Goal: Transaction & Acquisition: Purchase product/service

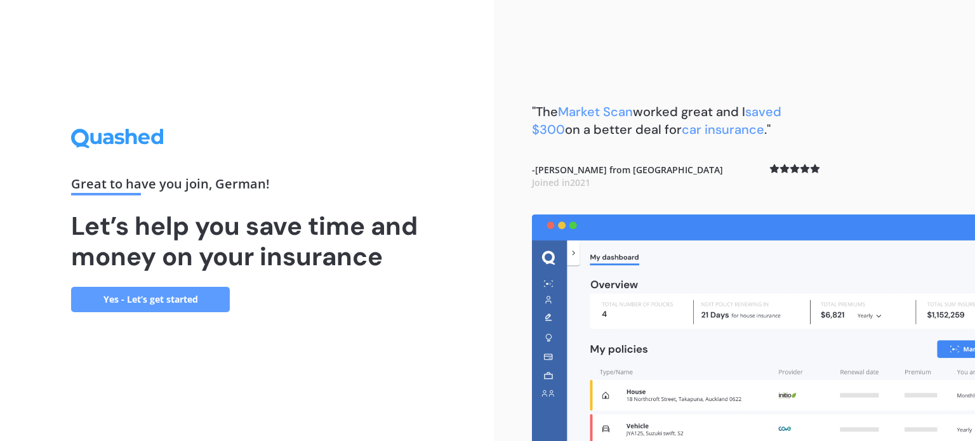
click at [200, 308] on link "Yes - Let’s get started" at bounding box center [150, 299] width 159 height 25
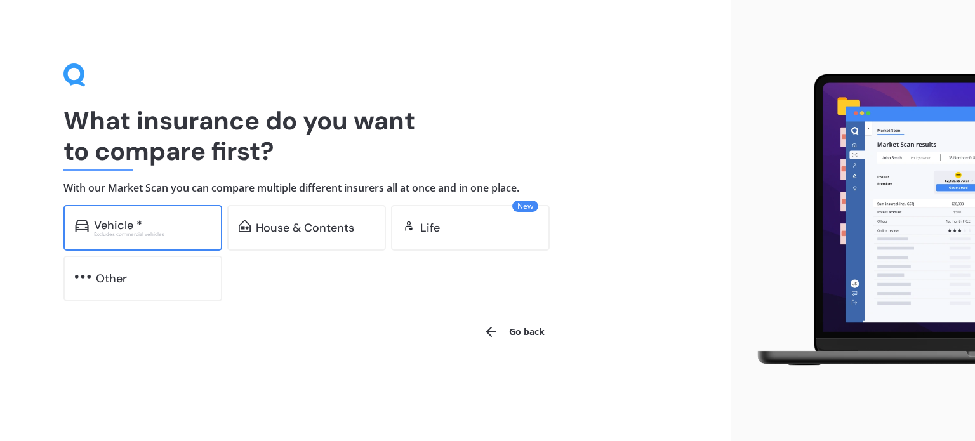
click at [155, 228] on div "Vehicle *" at bounding box center [152, 225] width 117 height 13
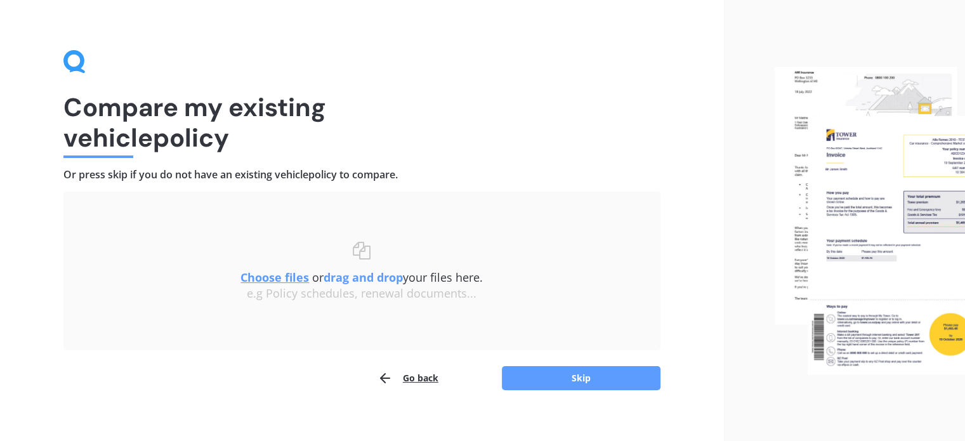
scroll to position [26, 0]
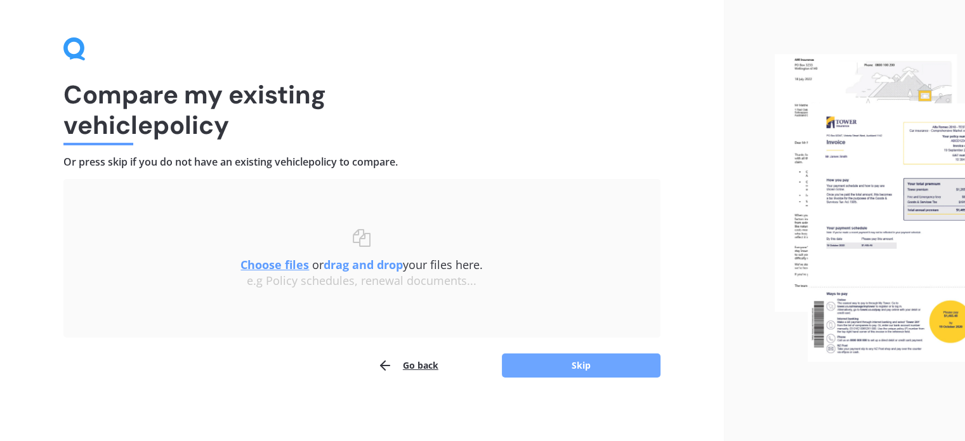
click at [535, 356] on button "Skip" at bounding box center [581, 365] width 159 height 24
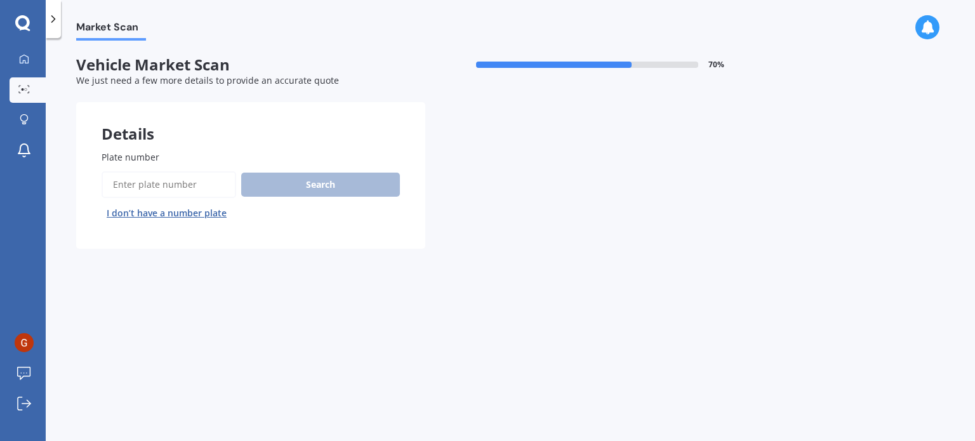
click at [212, 161] on label "Plate number" at bounding box center [248, 156] width 293 height 13
click at [212, 171] on input "Plate number" at bounding box center [169, 184] width 135 height 27
click at [185, 185] on input "Plate number" at bounding box center [169, 184] width 135 height 27
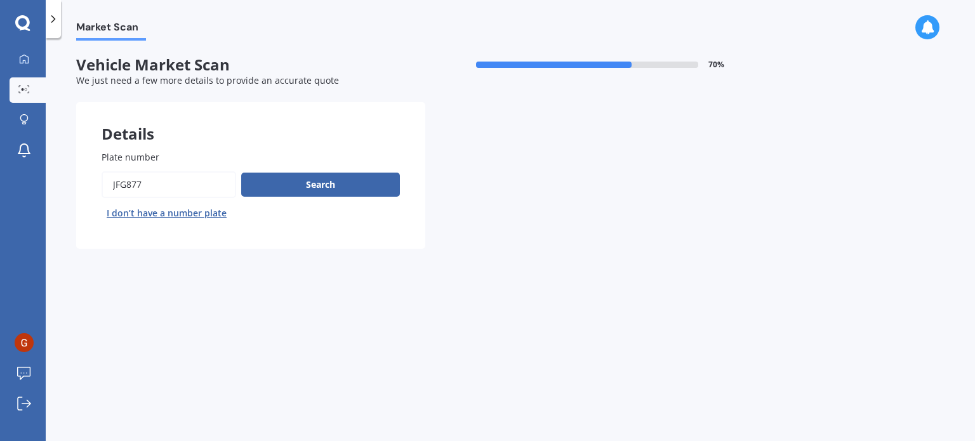
type input "JFG877"
click at [278, 197] on div "Search I don’t have a number plate" at bounding box center [251, 197] width 298 height 52
click at [307, 185] on button "Search" at bounding box center [320, 185] width 159 height 24
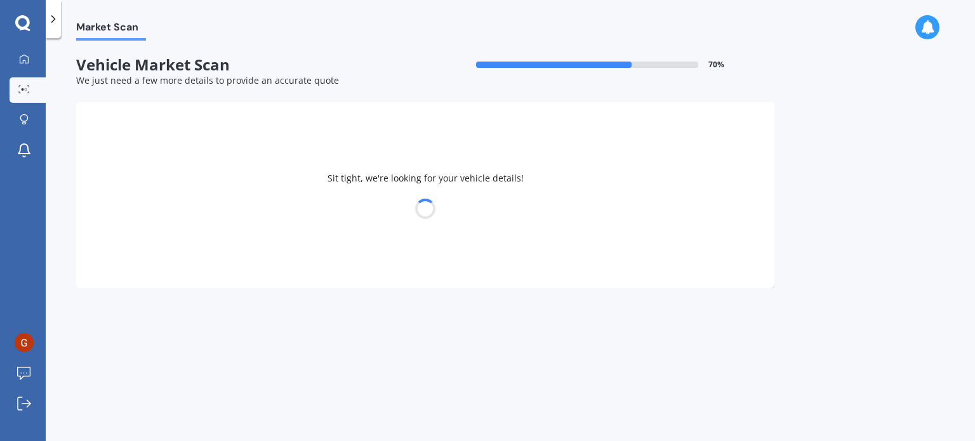
select select "TOYOTA"
select select "RACTIS"
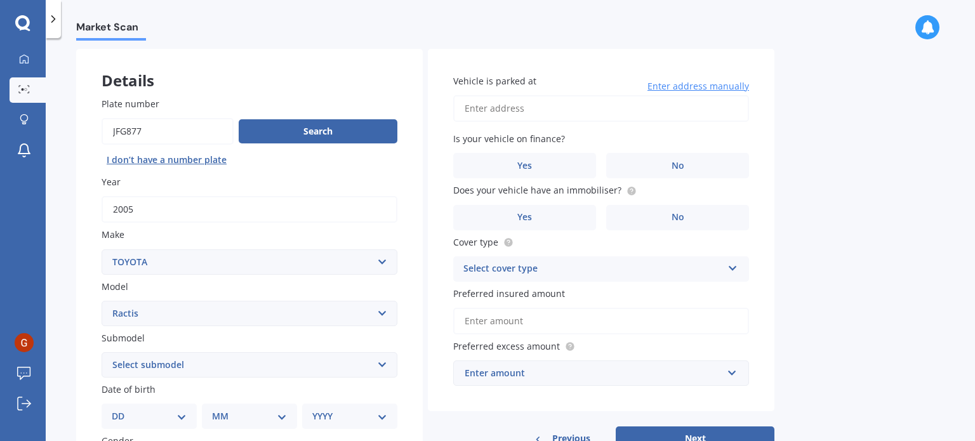
scroll to position [127, 0]
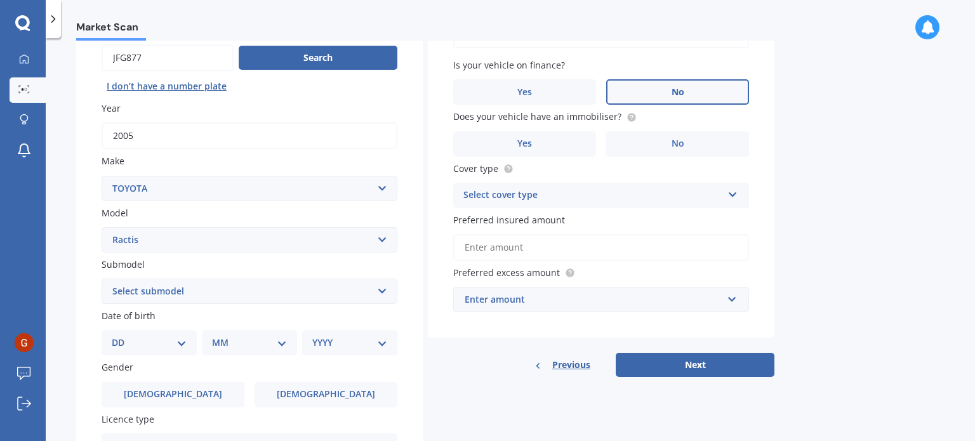
click at [695, 93] on label "No" at bounding box center [677, 91] width 143 height 25
click at [0, 0] on input "No" at bounding box center [0, 0] width 0 height 0
click at [669, 140] on label "No" at bounding box center [677, 143] width 143 height 25
click at [0, 0] on input "No" at bounding box center [0, 0] width 0 height 0
click at [555, 197] on div "Select cover type" at bounding box center [592, 195] width 259 height 15
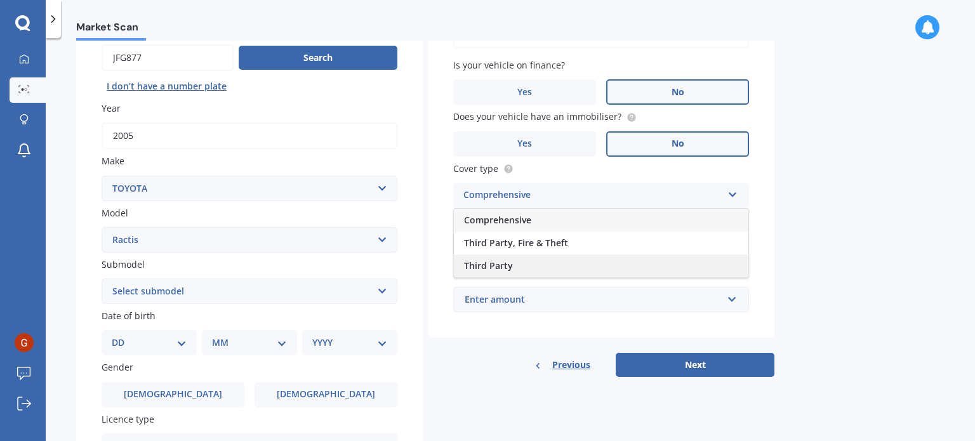
click at [535, 268] on div "Third Party" at bounding box center [601, 265] width 294 height 23
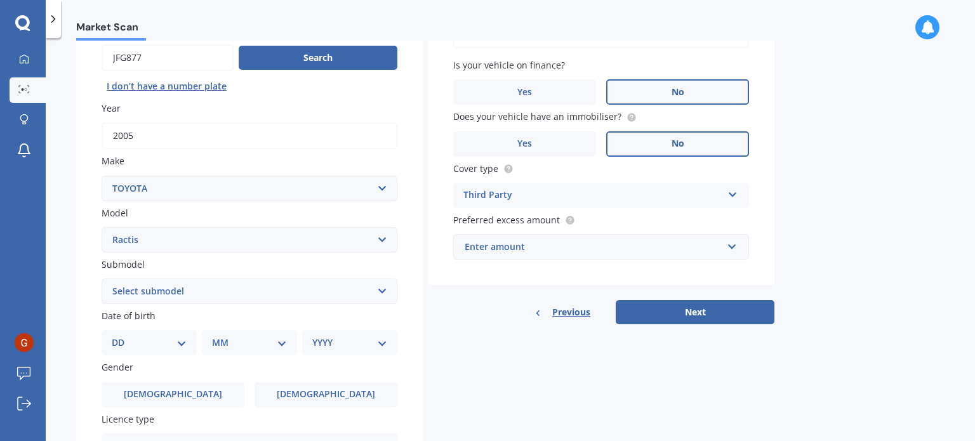
click at [561, 197] on div "Third Party" at bounding box center [592, 195] width 259 height 15
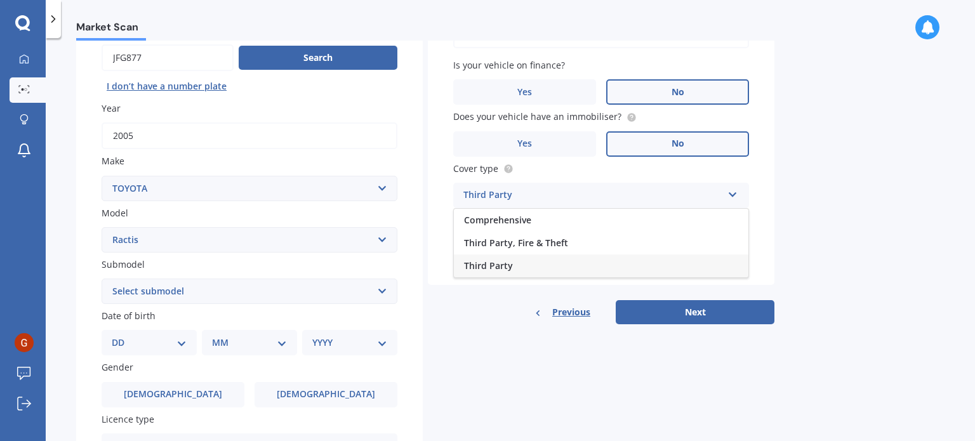
click at [520, 266] on div "Third Party" at bounding box center [601, 265] width 294 height 23
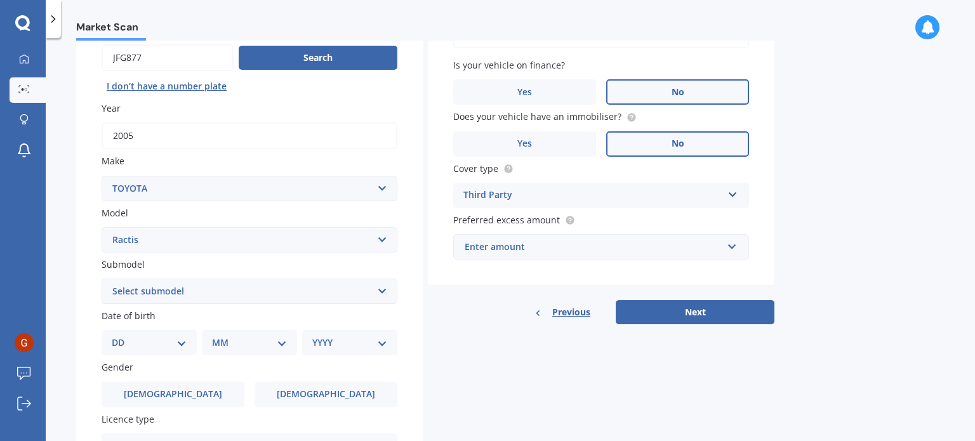
click at [533, 253] on div "Enter amount" at bounding box center [593, 247] width 258 height 14
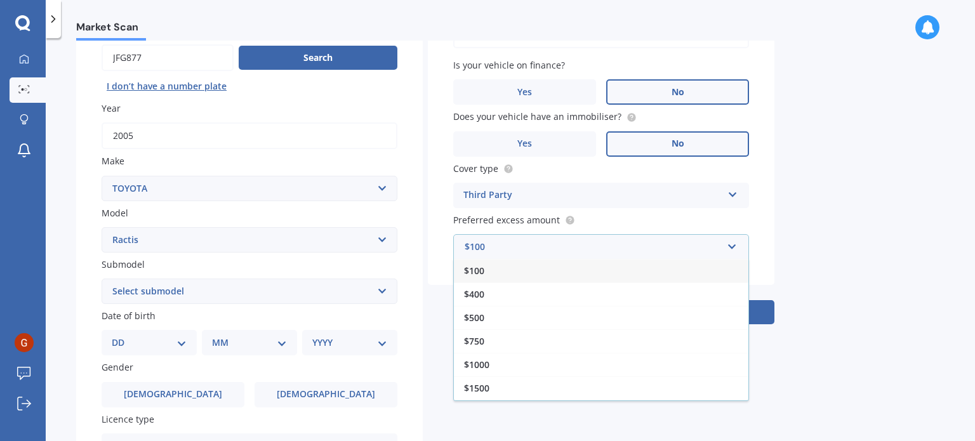
click at [453, 236] on div "$100 $100 $400 $500 $750 $1000 $1500 $2000" at bounding box center [601, 246] width 296 height 25
click at [452, 211] on div "Vehicle is parked at Enter address manually Is your vehicle on finance? Yes No …" at bounding box center [601, 130] width 346 height 310
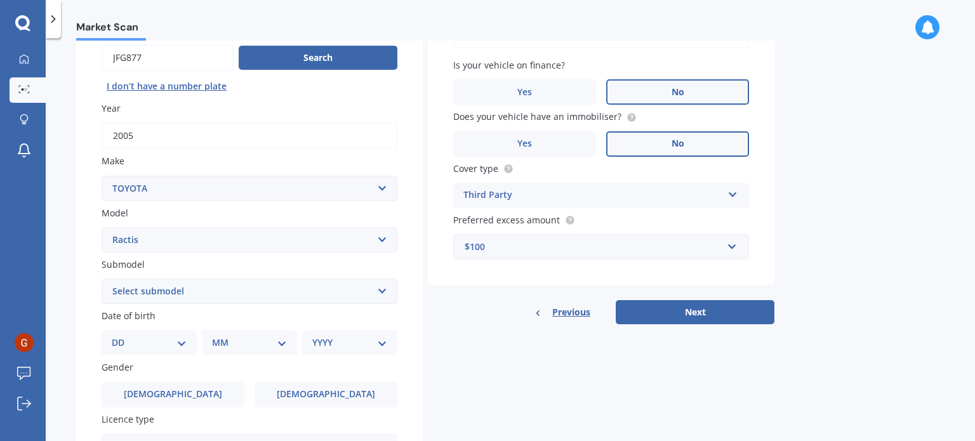
scroll to position [254, 0]
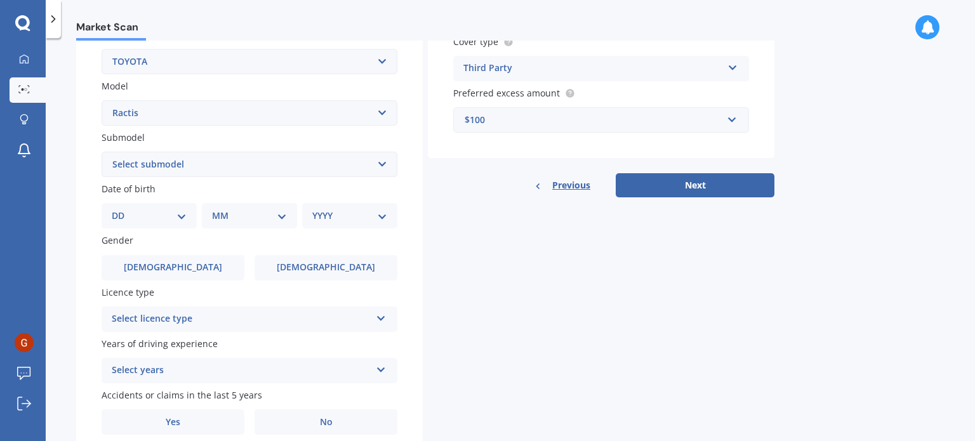
click at [207, 172] on select "Select submodel (All)" at bounding box center [250, 164] width 296 height 25
click at [138, 211] on select "DD 01 02 03 04 05 06 07 08 09 10 11 12 13 14 15 16 17 18 19 20 21 22 23 24 25 2…" at bounding box center [149, 216] width 75 height 14
select select "17"
click at [122, 209] on select "DD 01 02 03 04 05 06 07 08 09 10 11 12 13 14 15 16 17 18 19 20 21 22 23 24 25 2…" at bounding box center [149, 216] width 75 height 14
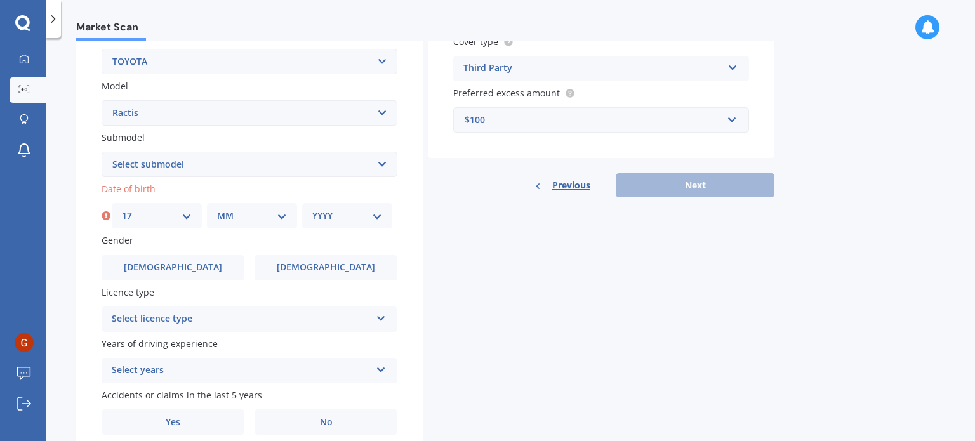
click at [248, 209] on select "MM 01 02 03 04 05 06 07 08 09 10 11 12" at bounding box center [252, 216] width 70 height 14
select select "09"
click at [217, 209] on select "MM 01 02 03 04 05 06 07 08 09 10 11 12" at bounding box center [252, 216] width 70 height 14
click at [320, 214] on select "YYYY 2025 2024 2023 2022 2021 2020 2019 2018 2017 2016 2015 2014 2013 2012 2011…" at bounding box center [347, 216] width 70 height 14
select select "2002"
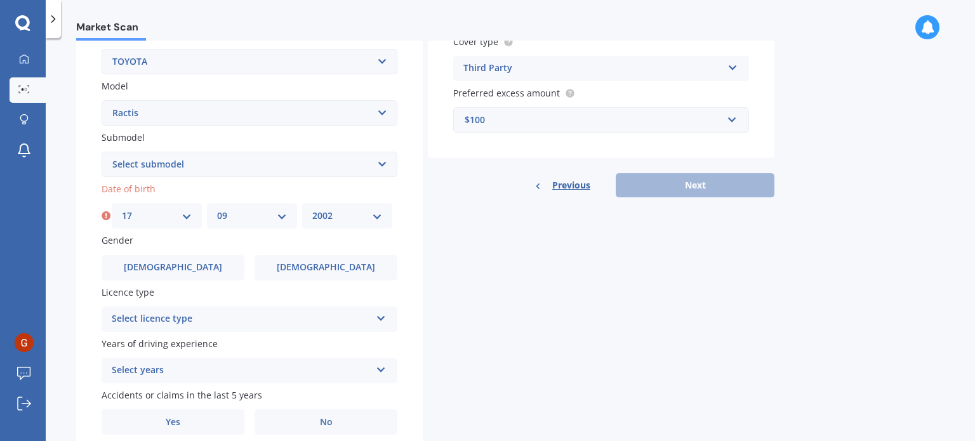
click at [312, 209] on select "YYYY 2025 2024 2023 2022 2021 2020 2019 2018 2017 2016 2015 2014 2013 2012 2011…" at bounding box center [347, 216] width 70 height 14
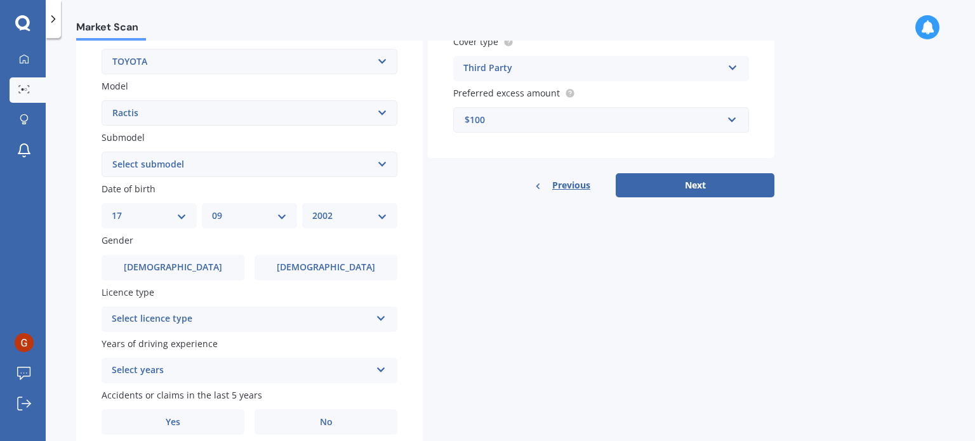
scroll to position [306, 0]
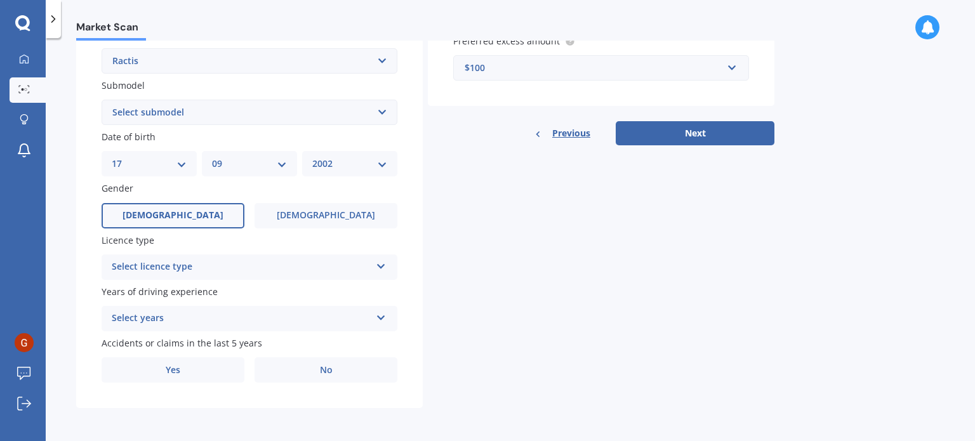
click at [178, 214] on span "Male" at bounding box center [172, 215] width 101 height 11
click at [0, 0] on input "Male" at bounding box center [0, 0] width 0 height 0
click at [161, 261] on div "Select licence type" at bounding box center [241, 266] width 259 height 15
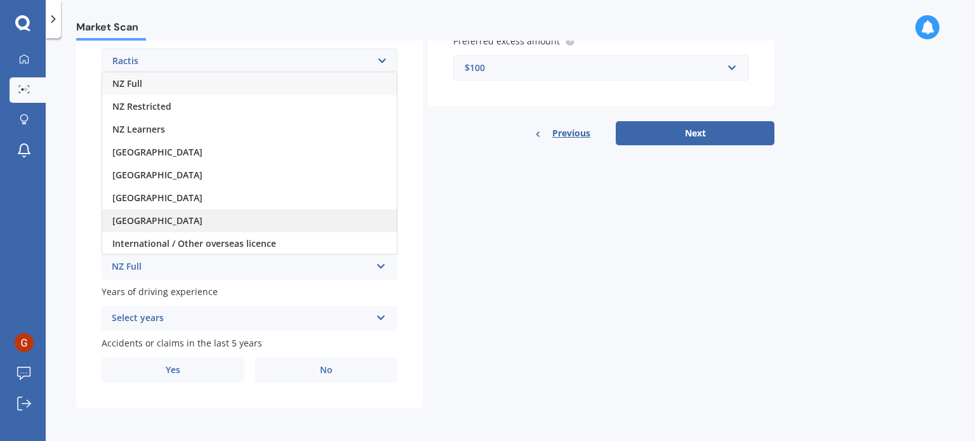
scroll to position [1, 0]
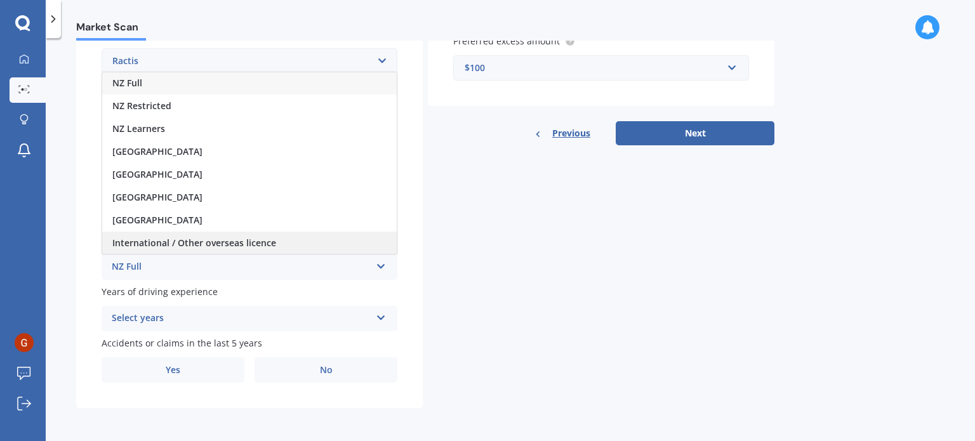
click at [199, 243] on span "International / Other overseas licence" at bounding box center [194, 243] width 164 height 12
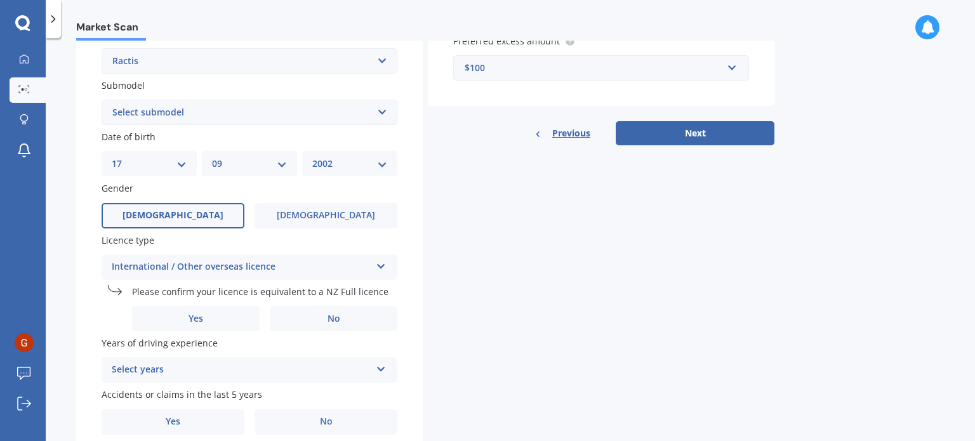
scroll to position [358, 0]
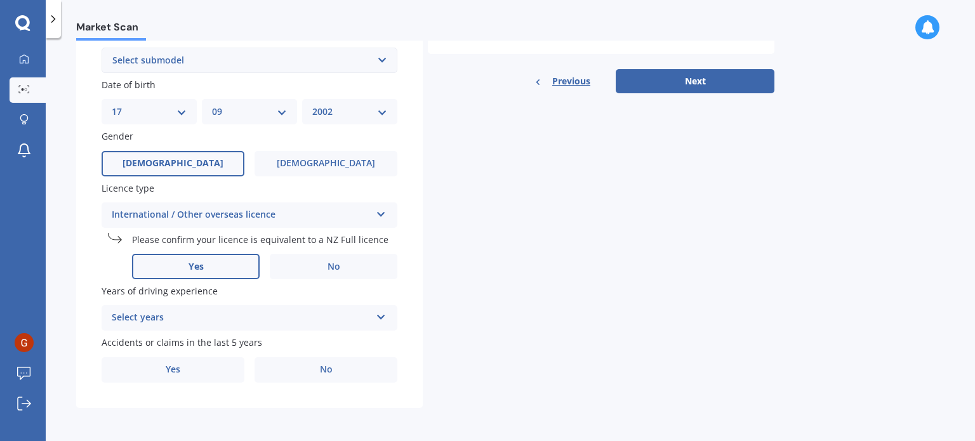
click at [201, 261] on span "Yes" at bounding box center [195, 266] width 15 height 11
click at [0, 0] on input "Yes" at bounding box center [0, 0] width 0 height 0
click at [159, 313] on div "Select years" at bounding box center [241, 317] width 259 height 15
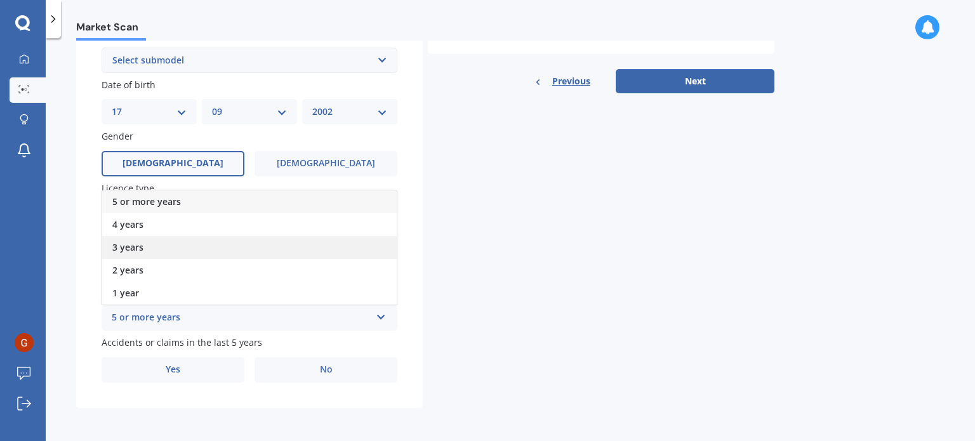
click at [148, 248] on div "3 years" at bounding box center [249, 247] width 294 height 23
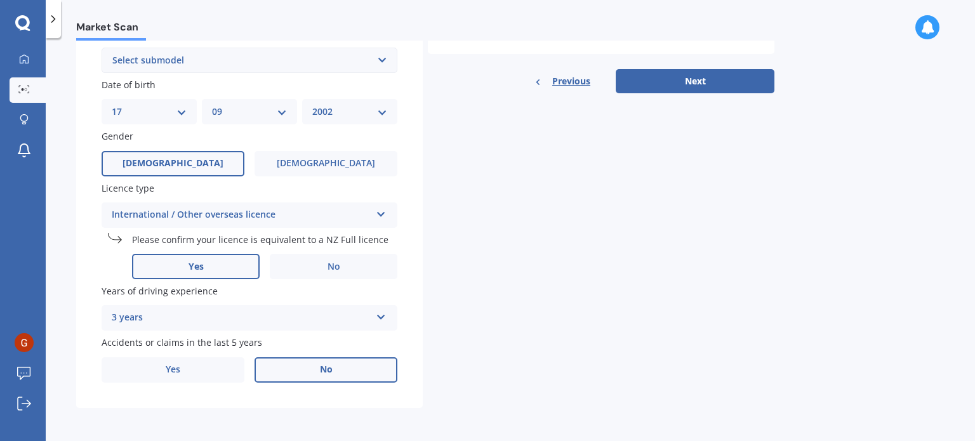
click at [314, 368] on label "No" at bounding box center [325, 369] width 143 height 25
click at [0, 0] on input "No" at bounding box center [0, 0] width 0 height 0
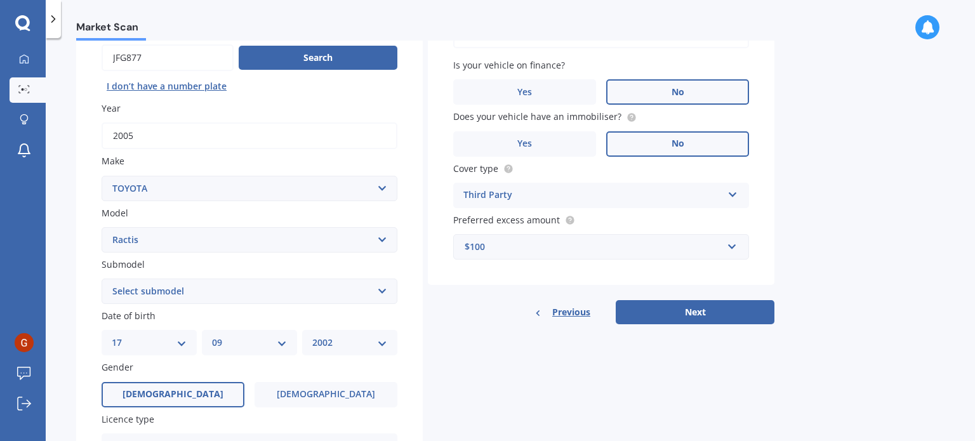
scroll to position [63, 0]
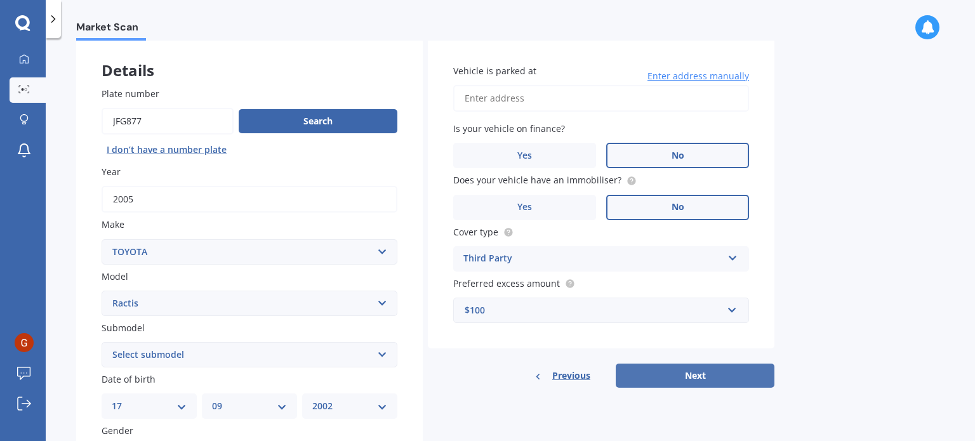
click at [679, 375] on button "Next" at bounding box center [694, 376] width 159 height 24
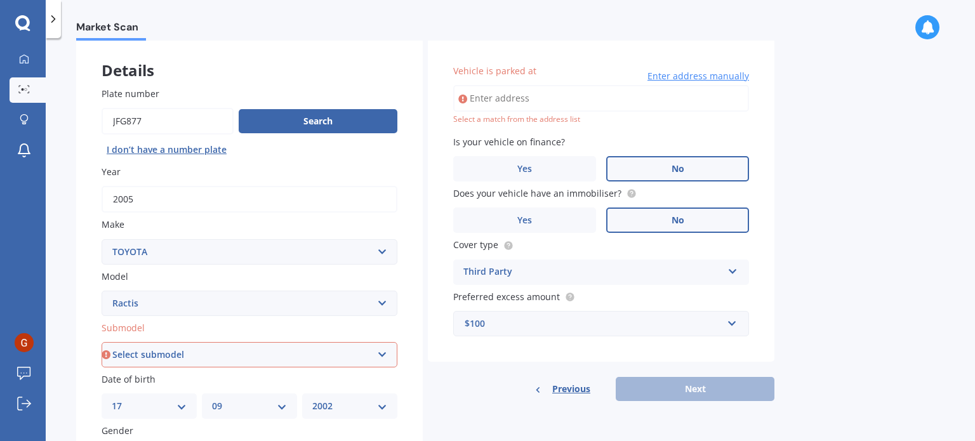
click at [219, 352] on select "Select submodel (All)" at bounding box center [250, 354] width 296 height 25
select select "(ALL)"
click at [102, 342] on select "Select submodel (All)" at bounding box center [250, 354] width 296 height 25
click at [574, 103] on input "Vehicle is parked at" at bounding box center [601, 98] width 296 height 27
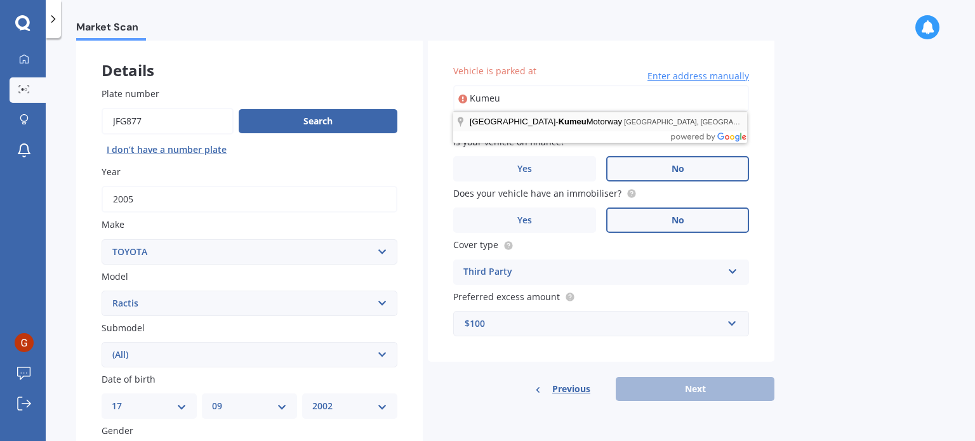
type input "Auckland-Kumeu Motorway, West Harbour, Auckland, Nueva Zelanda"
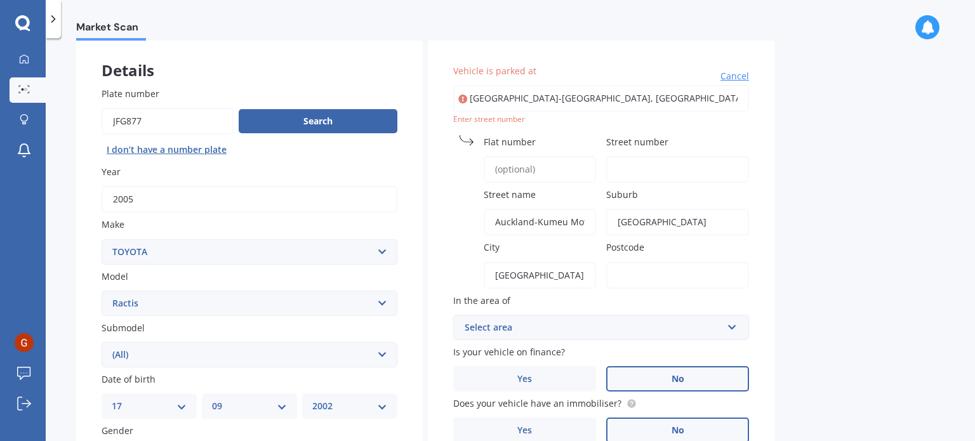
click at [542, 102] on input "Auckland-Kumeu Motorway, West Harbour, Auckland, Nueva Zelanda" at bounding box center [601, 98] width 296 height 27
click at [568, 94] on input "Auckland-Kumeu Motorway, West Harbour, Auckland, Nueva Zelanda" at bounding box center [601, 98] width 296 height 27
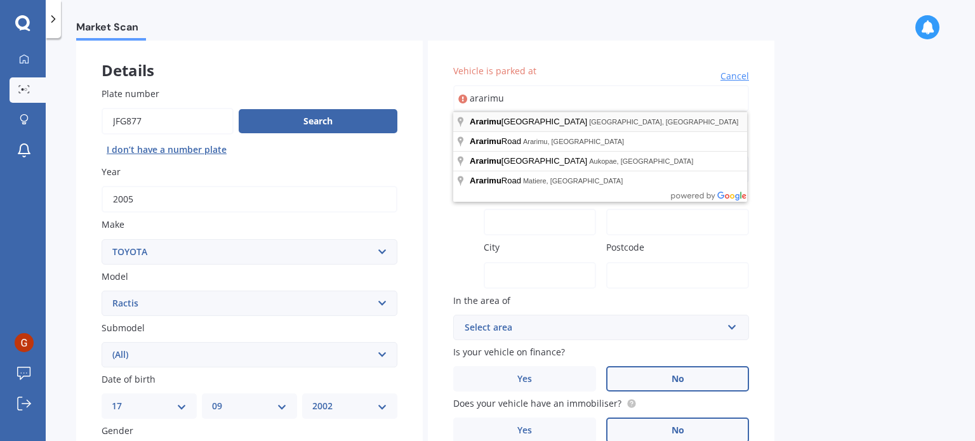
type input "Ararimu Valley Road, Helensville, Nueva Zelanda"
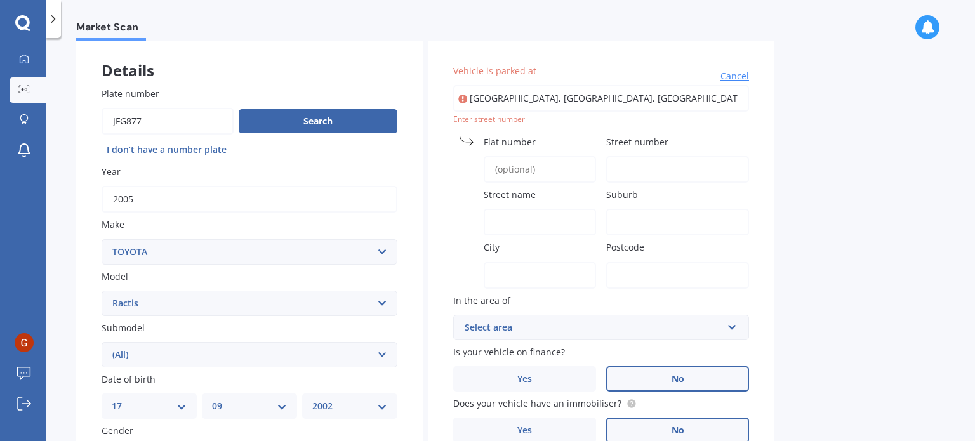
type input "Ararimu Valley Road"
type input "Helensville"
type input "Auckland"
click at [643, 164] on input "Street number" at bounding box center [677, 169] width 143 height 27
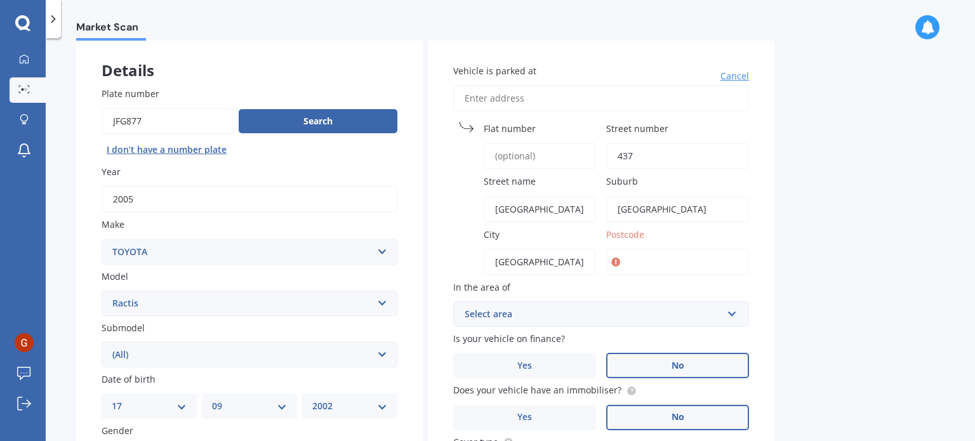
type input "437"
click at [639, 258] on input "Postcode" at bounding box center [677, 262] width 143 height 27
click at [546, 204] on input "Ararimu Valley Road" at bounding box center [539, 209] width 112 height 27
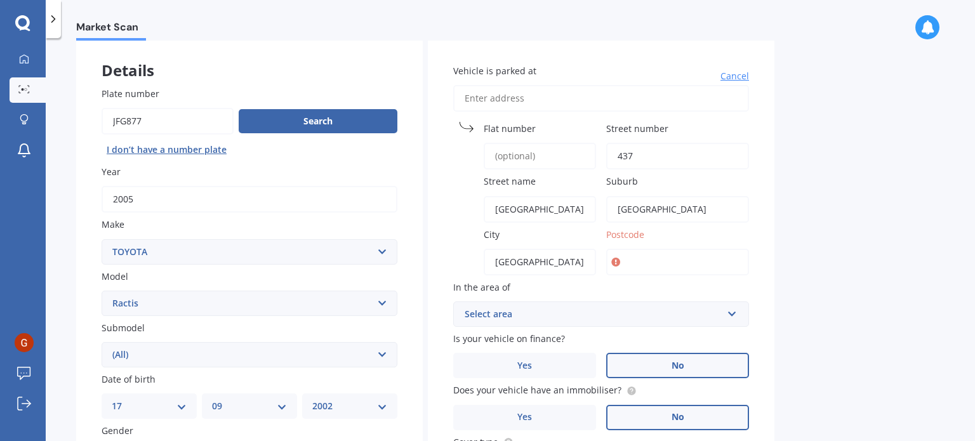
click at [631, 266] on input "Postcode" at bounding box center [677, 262] width 143 height 27
paste input "2675"
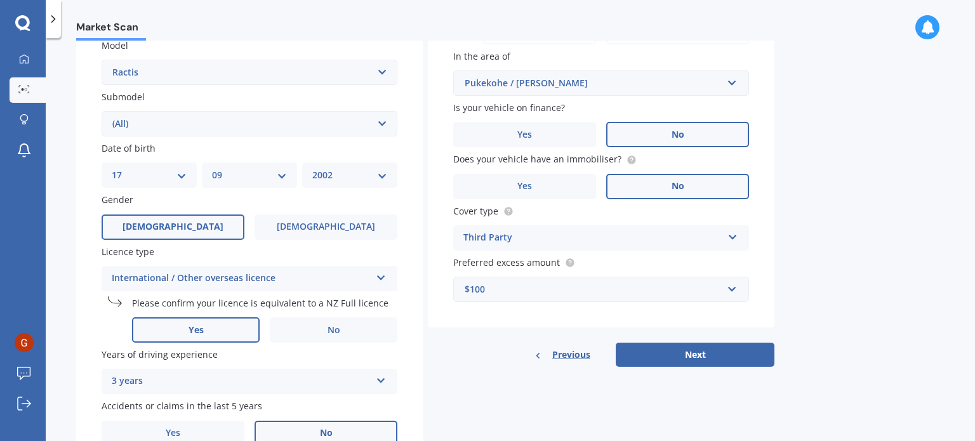
scroll to position [231, 0]
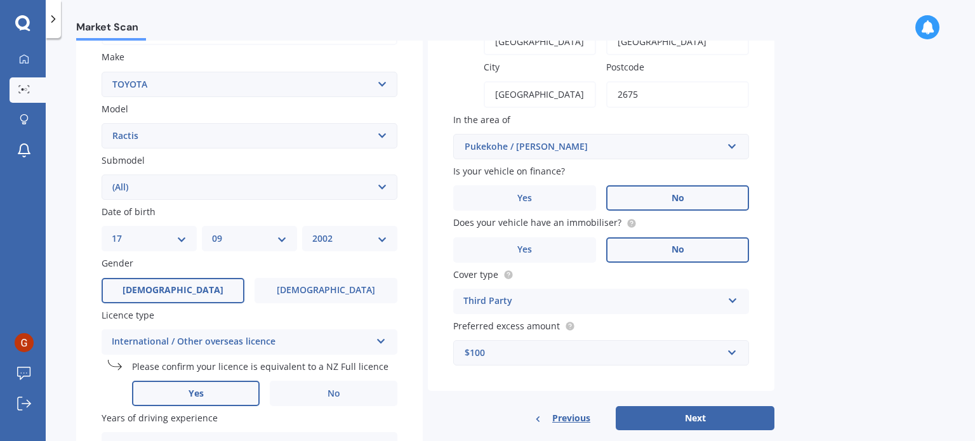
click at [579, 148] on div "Pukekohe / Franklin" at bounding box center [593, 147] width 258 height 14
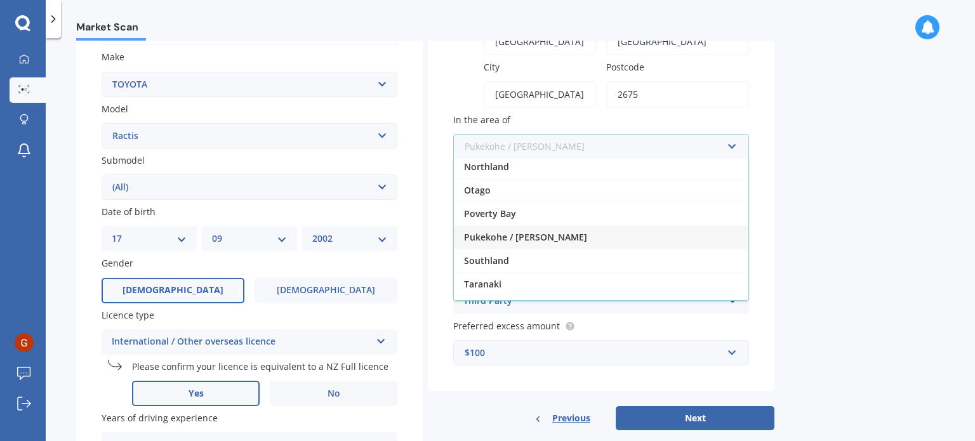
scroll to position [207, 0]
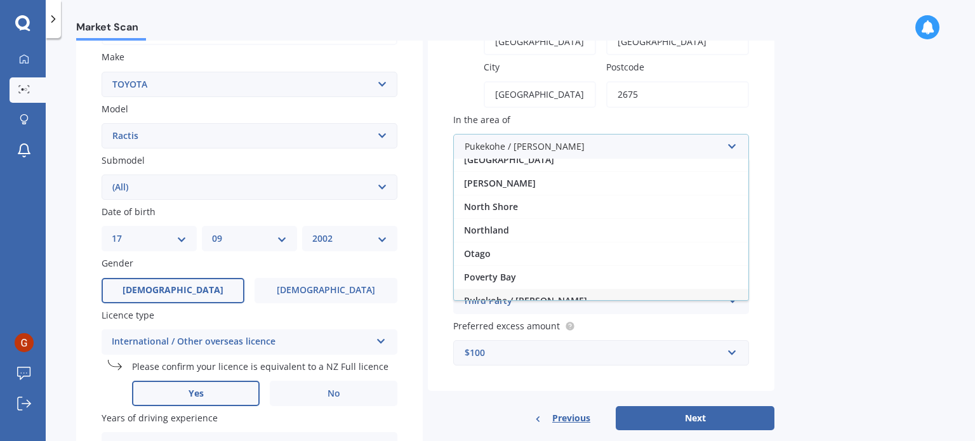
click at [553, 289] on div "Pukekohe / Franklin" at bounding box center [601, 300] width 294 height 23
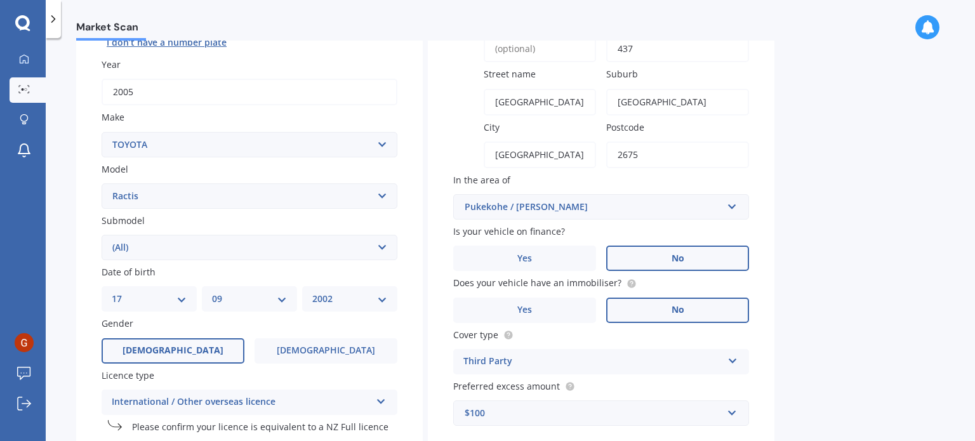
scroll to position [104, 0]
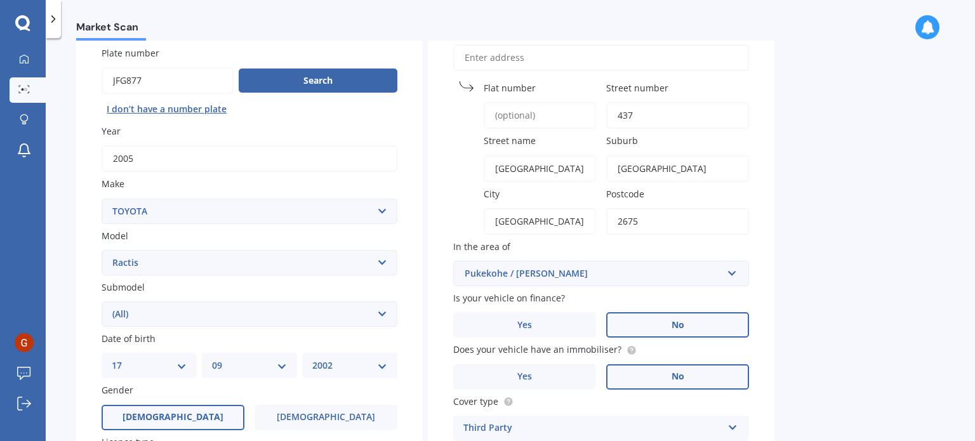
click at [645, 228] on input "2675" at bounding box center [677, 221] width 143 height 27
paste input "0800"
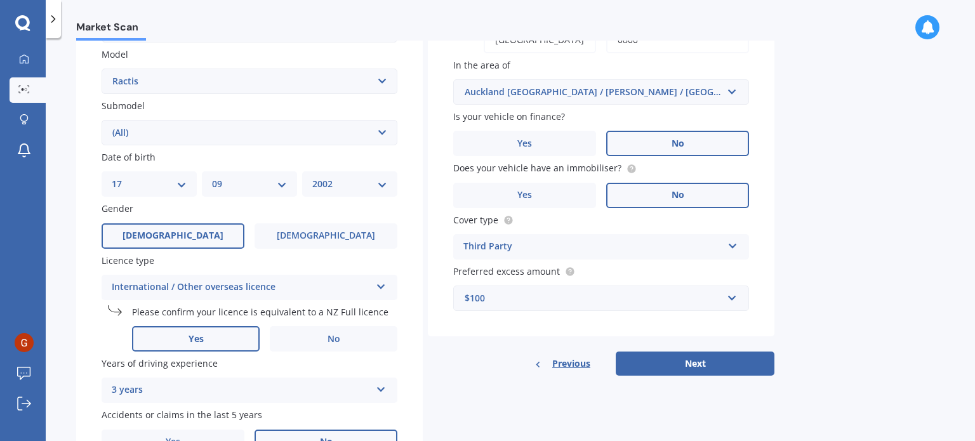
scroll to position [294, 0]
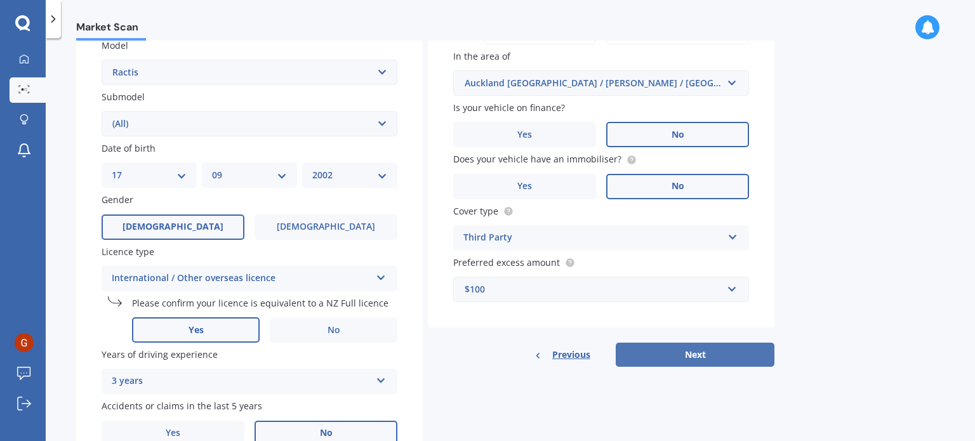
type input "0800"
click at [653, 360] on button "Next" at bounding box center [694, 355] width 159 height 24
select select "17"
select select "09"
select select "2002"
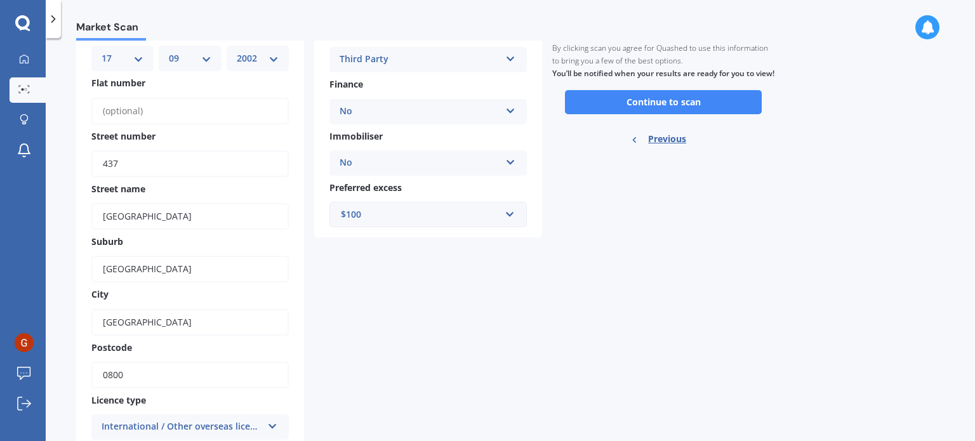
scroll to position [0, 0]
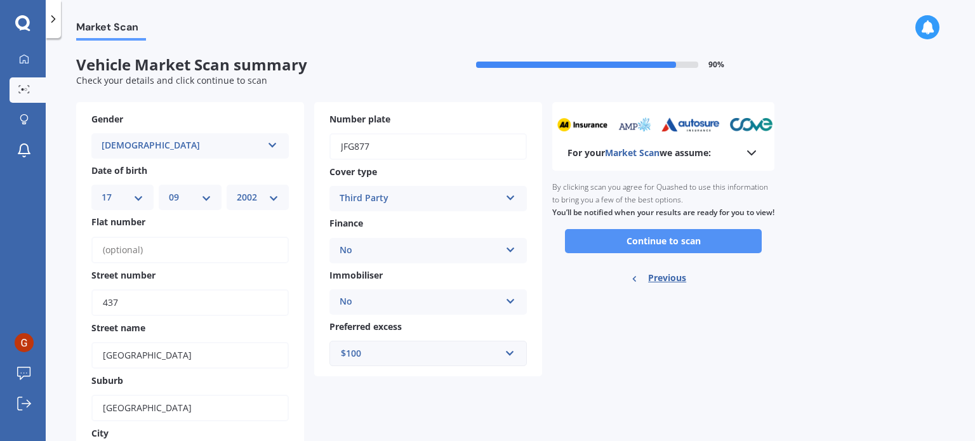
click at [662, 253] on button "Continue to scan" at bounding box center [663, 241] width 197 height 24
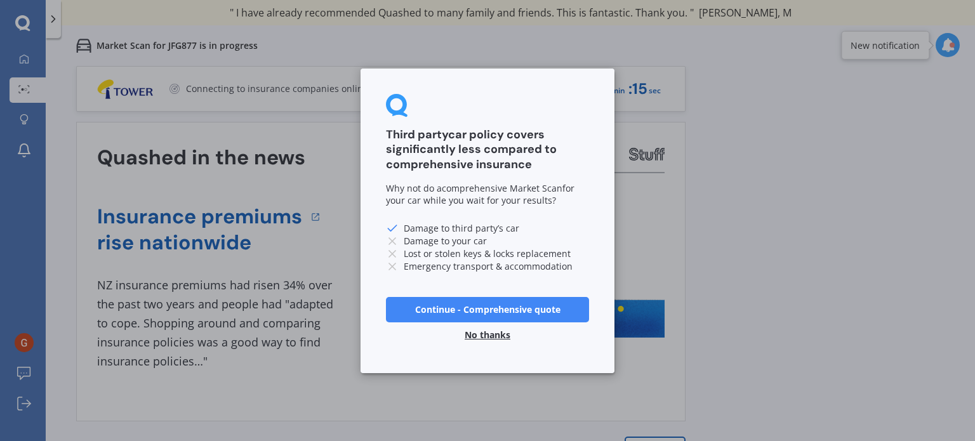
click at [488, 337] on button "No thanks" at bounding box center [487, 334] width 61 height 25
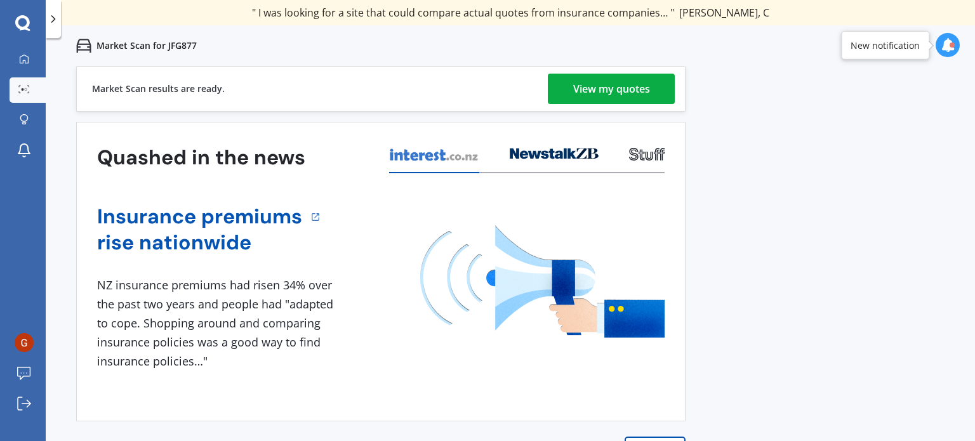
click at [615, 88] on div "View my quotes" at bounding box center [611, 89] width 77 height 30
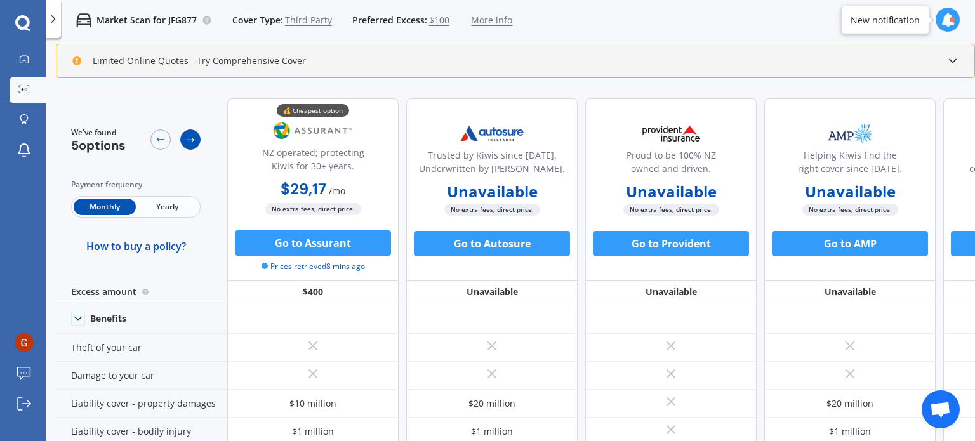
click at [192, 143] on icon at bounding box center [190, 140] width 10 height 10
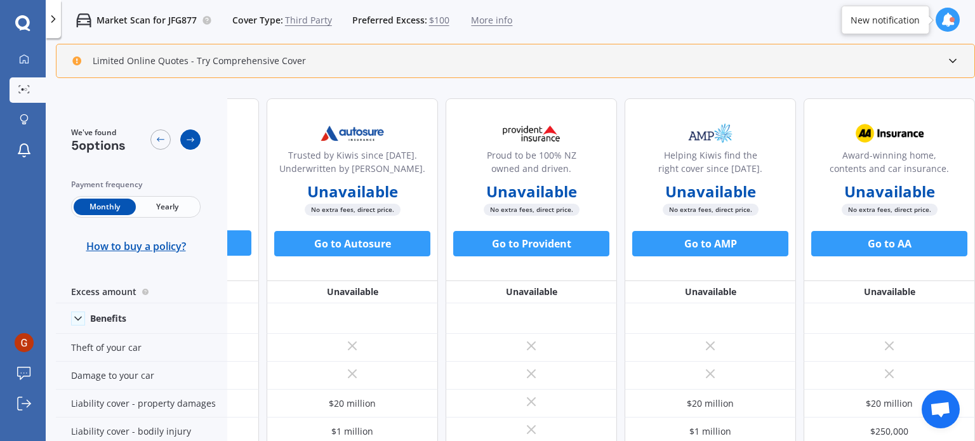
scroll to position [0, 145]
